Goal: Information Seeking & Learning: Learn about a topic

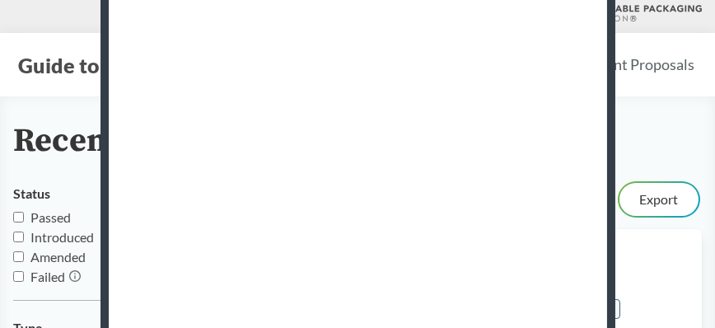
click at [649, 143] on div "Recent EPR Proposals" at bounding box center [357, 141] width 688 height 37
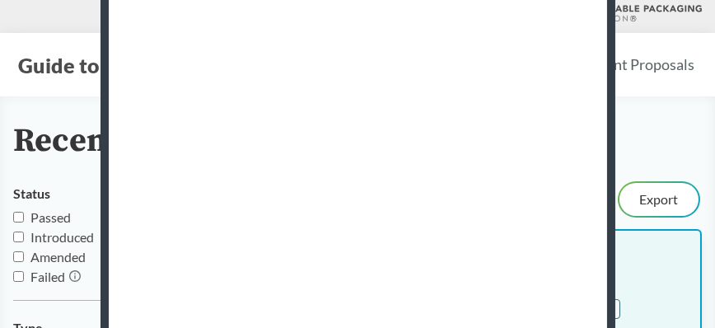
click at [672, 251] on div "Title Washington Senate Bill 5284 Chaptered" at bounding box center [433, 260] width 506 height 33
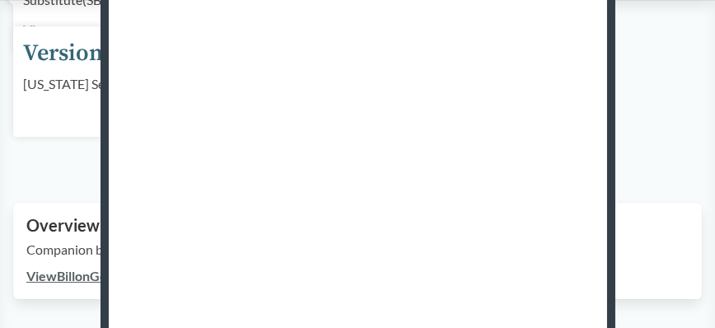
scroll to position [484, 0]
